Goal: Task Accomplishment & Management: Complete application form

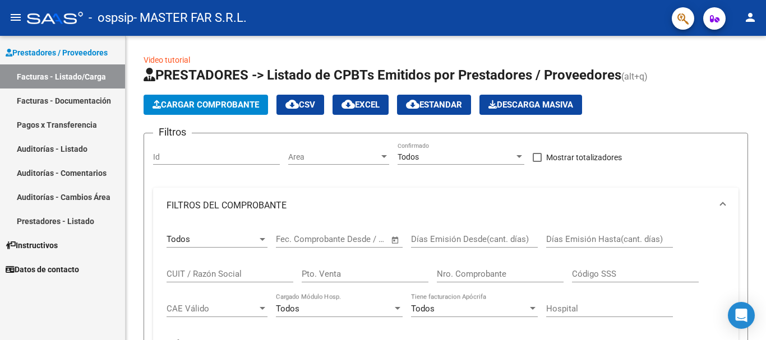
click at [90, 68] on link "Facturas - Listado/Carga" at bounding box center [62, 76] width 125 height 24
click at [219, 105] on span "Cargar Comprobante" at bounding box center [205, 105] width 106 height 10
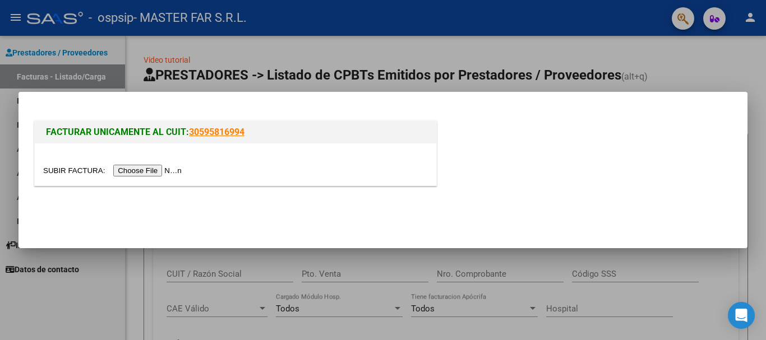
click at [169, 170] on input "file" at bounding box center [114, 171] width 142 height 12
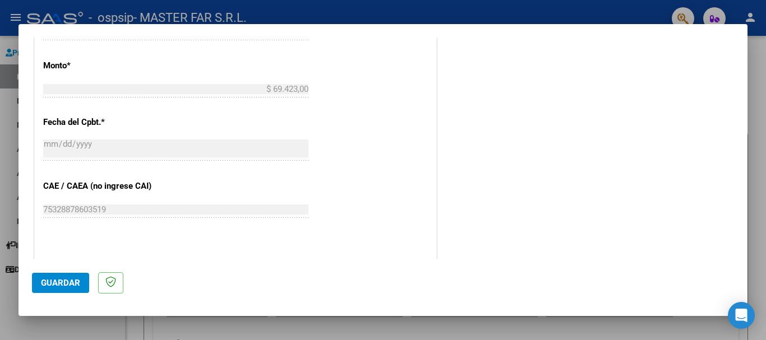
scroll to position [632, 0]
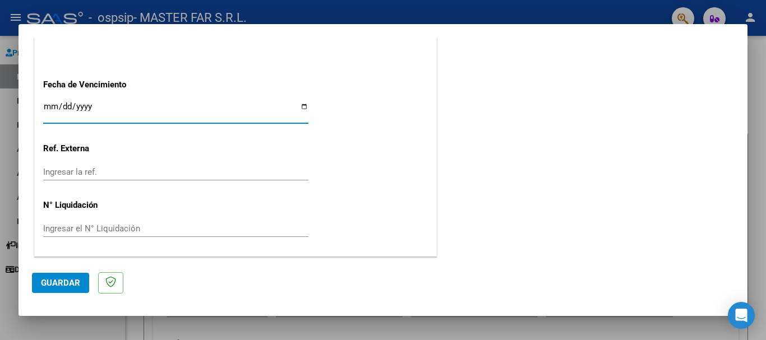
click at [171, 110] on input "Ingresar la fecha" at bounding box center [175, 111] width 265 height 18
type input "[DATE]"
click at [57, 279] on span "Guardar" at bounding box center [60, 283] width 39 height 10
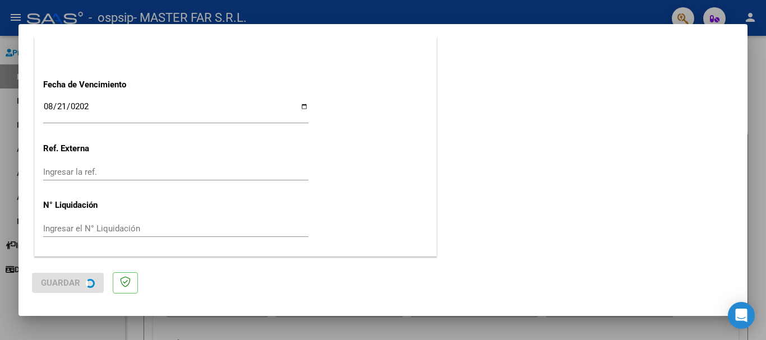
scroll to position [0, 0]
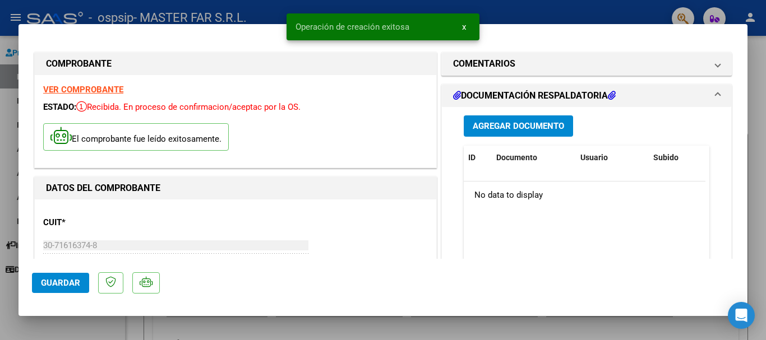
click at [529, 127] on span "Agregar Documento" at bounding box center [517, 127] width 91 height 10
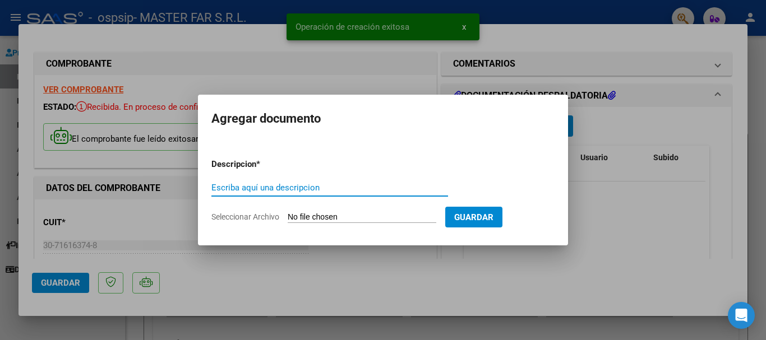
click at [322, 187] on input "Escriba aquí una descripcion" at bounding box center [329, 188] width 237 height 10
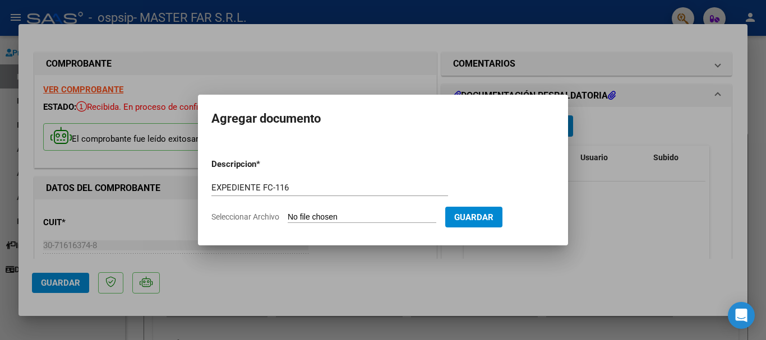
click at [288, 212] on input "Seleccionar Archivo" at bounding box center [362, 217] width 149 height 11
click at [309, 189] on input "EXPEDIENTE FC-116" at bounding box center [329, 188] width 237 height 10
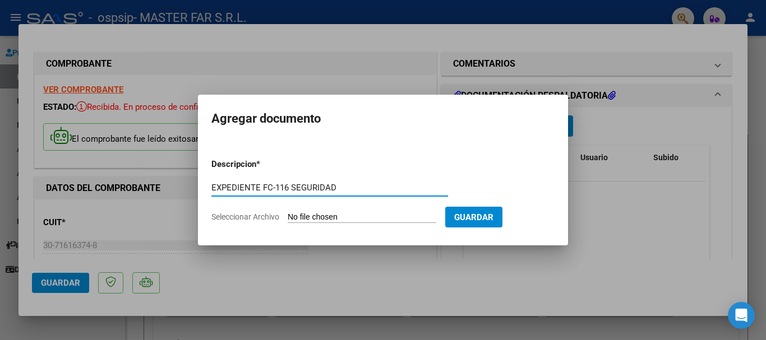
type input "EXPEDIENTE FC-116 SEGURIDAD"
click at [318, 219] on input "Seleccionar Archivo" at bounding box center [362, 217] width 149 height 11
type input "C:\fakepath\EXPEDIENTE FC-116 SEGURIDAD.pdf"
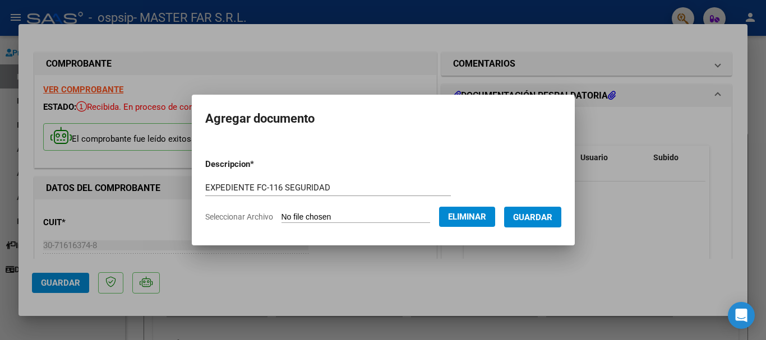
click at [538, 216] on span "Guardar" at bounding box center [532, 217] width 39 height 10
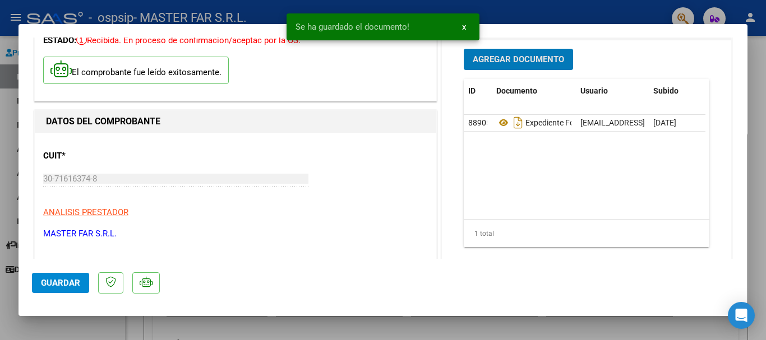
scroll to position [224, 0]
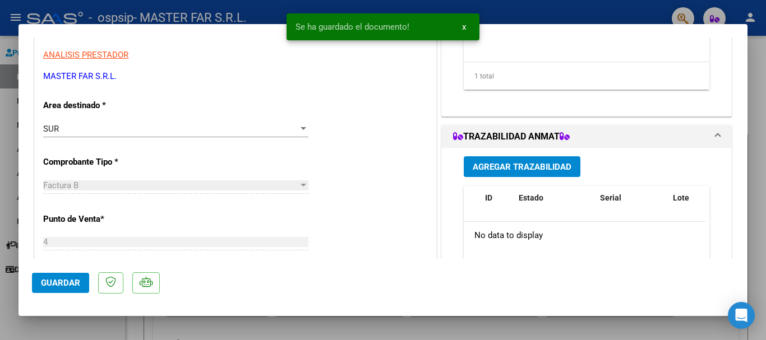
click at [535, 161] on span "Agregar Trazabilidad" at bounding box center [521, 166] width 99 height 10
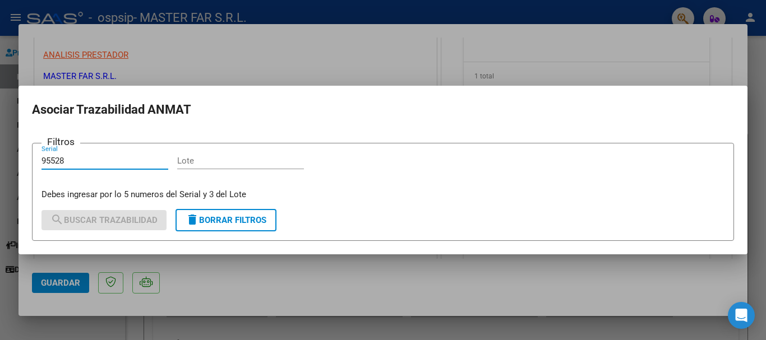
type input "95528"
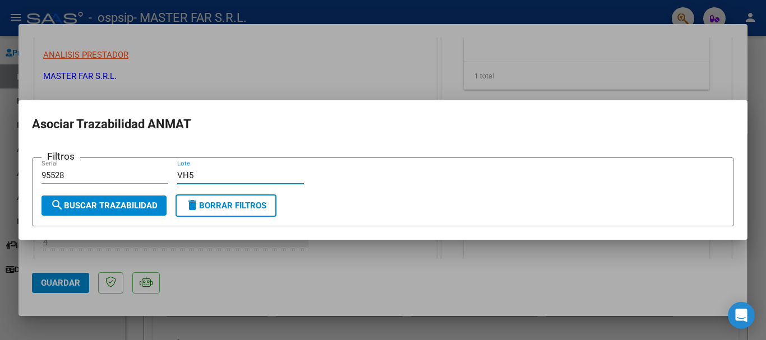
type input "VH5"
click at [105, 220] on form "Filtros 95528 Serial VH5 Lote search Buscar Trazabilidad delete Borrar Filtros" at bounding box center [383, 191] width 702 height 69
click at [118, 207] on span "search Buscar Trazabilidad" at bounding box center [103, 206] width 107 height 10
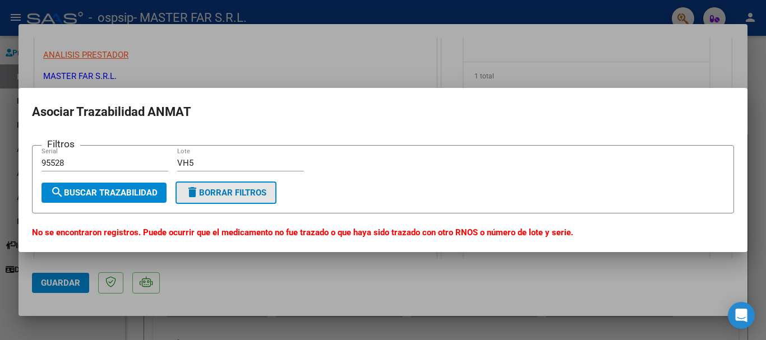
click at [213, 190] on span "delete Borrar Filtros" at bounding box center [226, 193] width 81 height 10
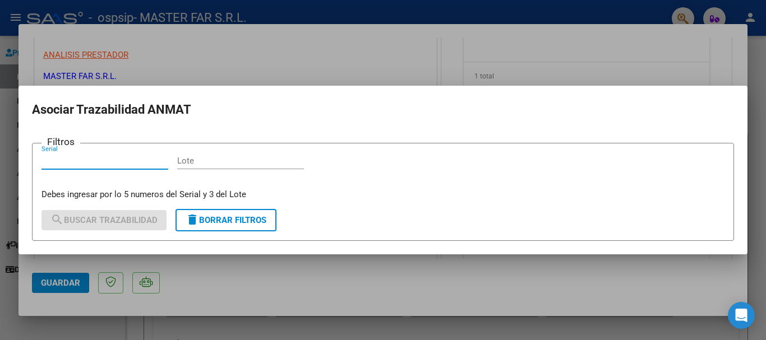
click at [87, 158] on input "Serial" at bounding box center [104, 161] width 127 height 10
type input "83455"
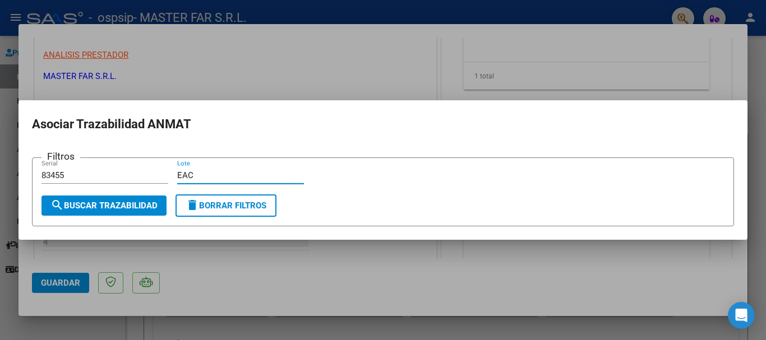
type input "EAC"
click at [142, 208] on span "search Buscar Trazabilidad" at bounding box center [103, 206] width 107 height 10
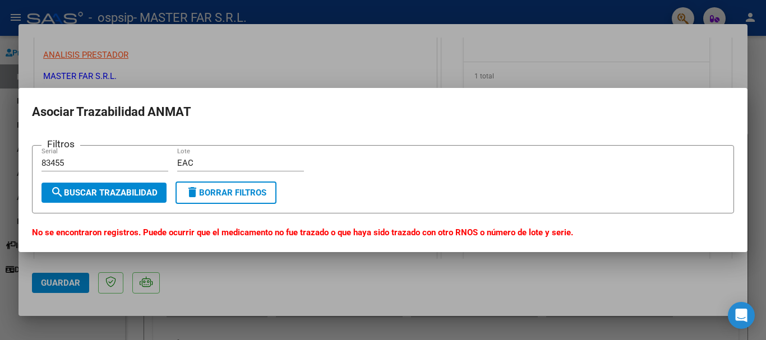
click at [756, 84] on div at bounding box center [383, 170] width 766 height 340
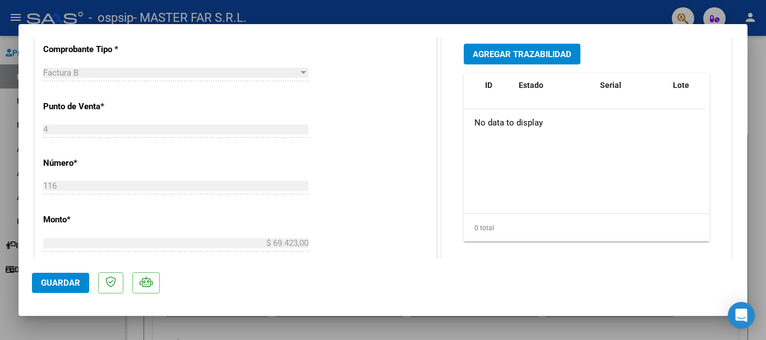
scroll to position [336, 0]
click at [522, 52] on span "Agregar Trazabilidad" at bounding box center [521, 55] width 99 height 10
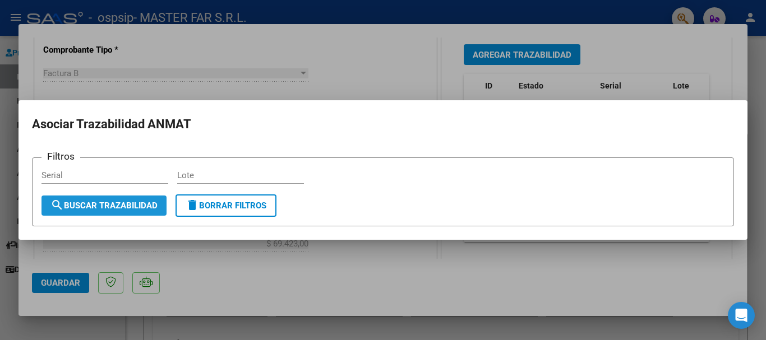
click at [140, 202] on span "search Buscar Trazabilidad" at bounding box center [103, 206] width 107 height 10
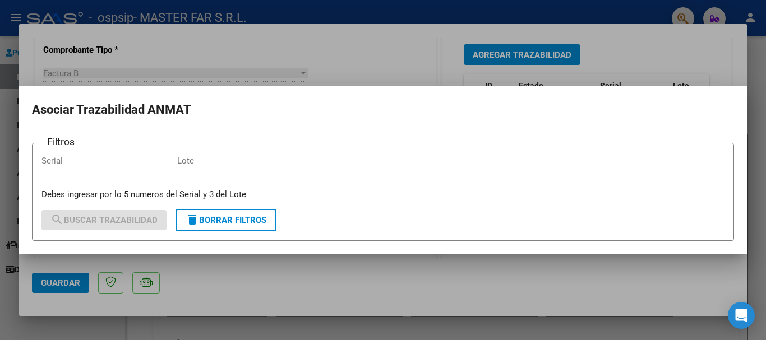
click at [114, 154] on div "Serial" at bounding box center [104, 160] width 127 height 17
type input "95528"
click at [198, 156] on input "Lote" at bounding box center [240, 161] width 127 height 10
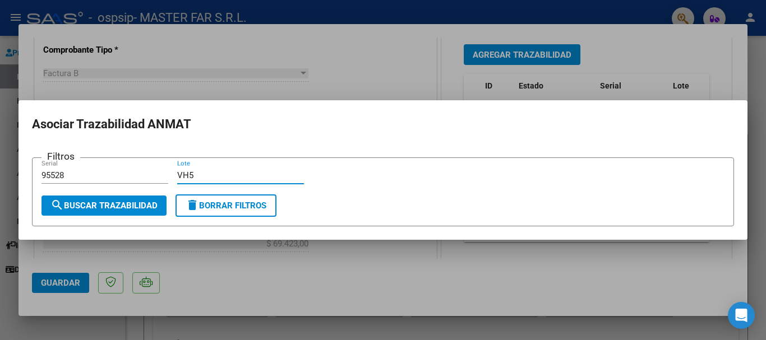
type input "VH5"
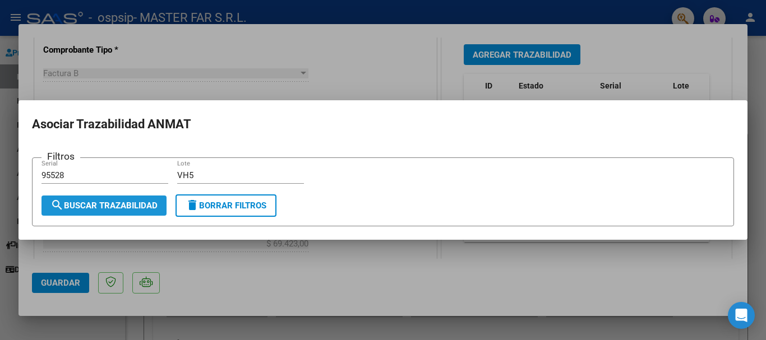
click at [141, 210] on span "search Buscar Trazabilidad" at bounding box center [103, 206] width 107 height 10
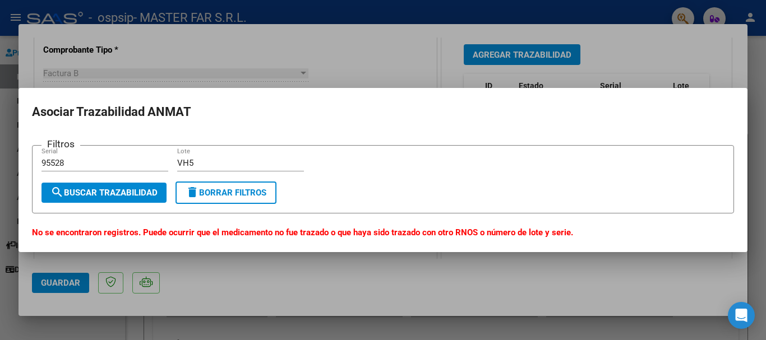
click at [761, 82] on div at bounding box center [383, 170] width 766 height 340
